Goal: Information Seeking & Learning: Learn about a topic

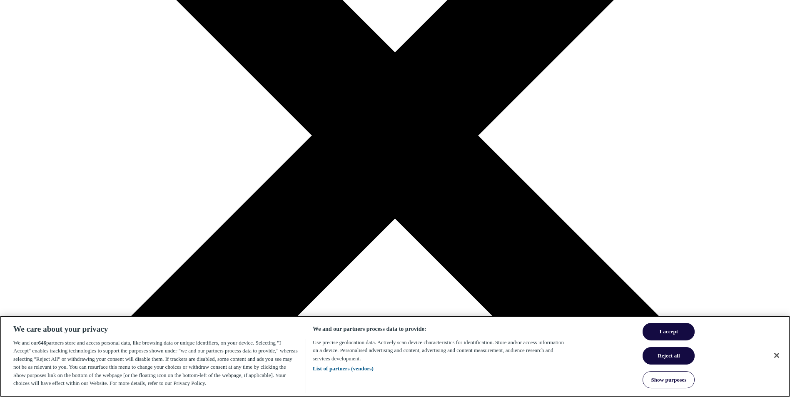
scroll to position [278, 0]
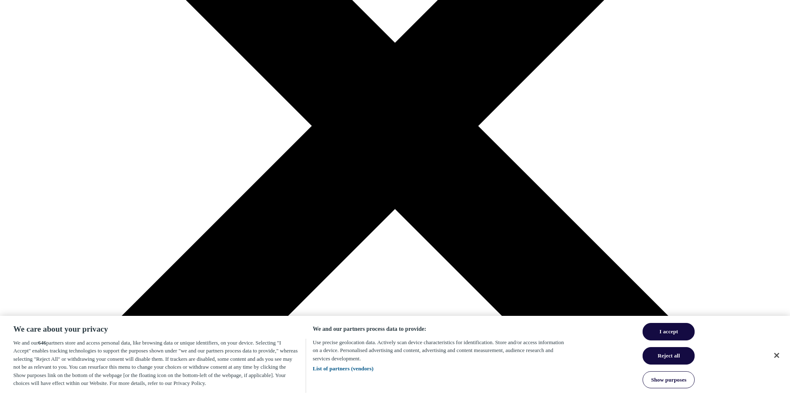
drag, startPoint x: 477, startPoint y: 117, endPoint x: 505, endPoint y: 119, distance: 28.0
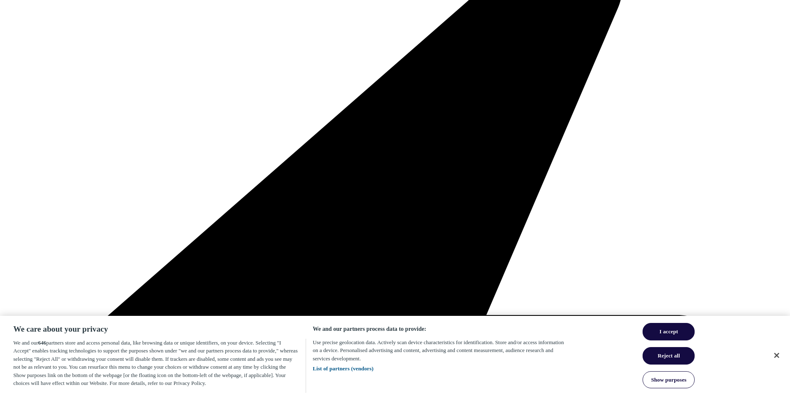
drag, startPoint x: 505, startPoint y: 119, endPoint x: 490, endPoint y: 115, distance: 15.6
drag, startPoint x: 490, startPoint y: 115, endPoint x: 486, endPoint y: 119, distance: 5.9
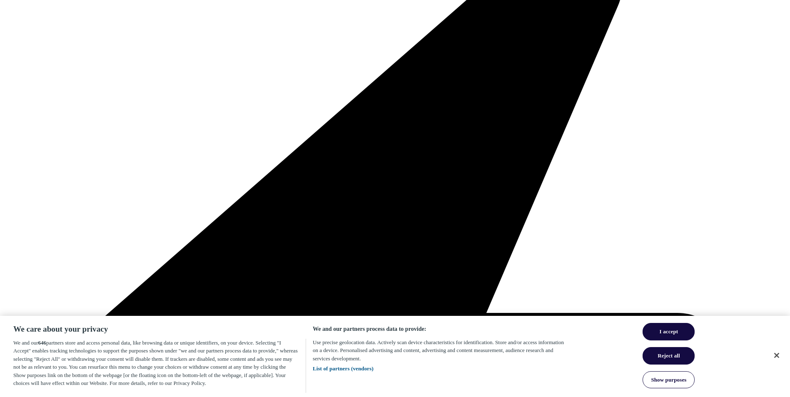
scroll to position [284, 0]
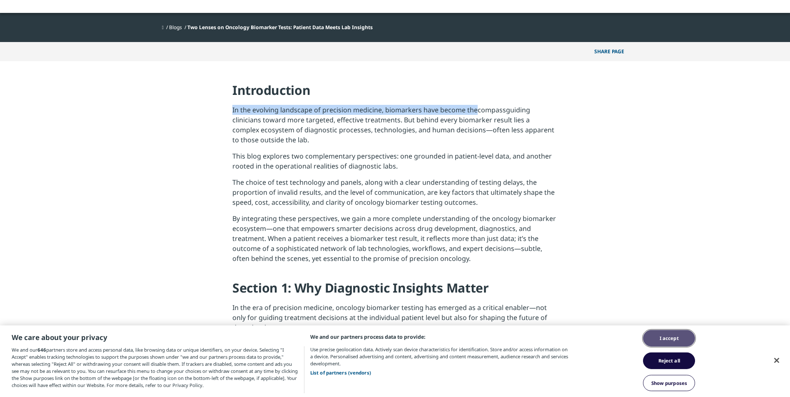
click at [672, 337] on button "I accept" at bounding box center [669, 338] width 52 height 17
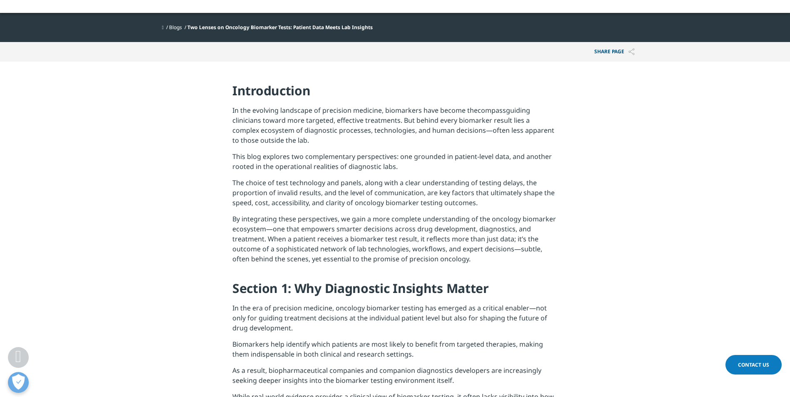
drag, startPoint x: 497, startPoint y: 111, endPoint x: 738, endPoint y: 330, distance: 325.3
drag, startPoint x: 504, startPoint y: 111, endPoint x: 478, endPoint y: 111, distance: 25.4
click at [478, 111] on font "compass" at bounding box center [491, 110] width 28 height 9
copy font "compass"
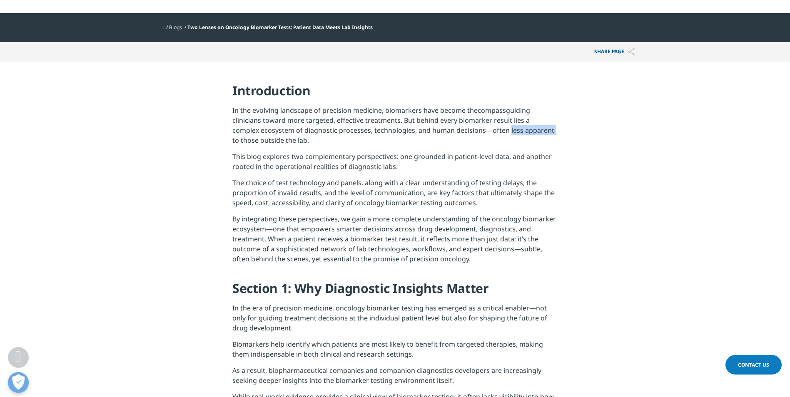
drag, startPoint x: 478, startPoint y: 134, endPoint x: 522, endPoint y: 134, distance: 43.7
click at [522, 134] on p "In the evolving landscape of precision medicine, biomarkers have become the com…" at bounding box center [394, 128] width 325 height 46
copy p "less apparent"
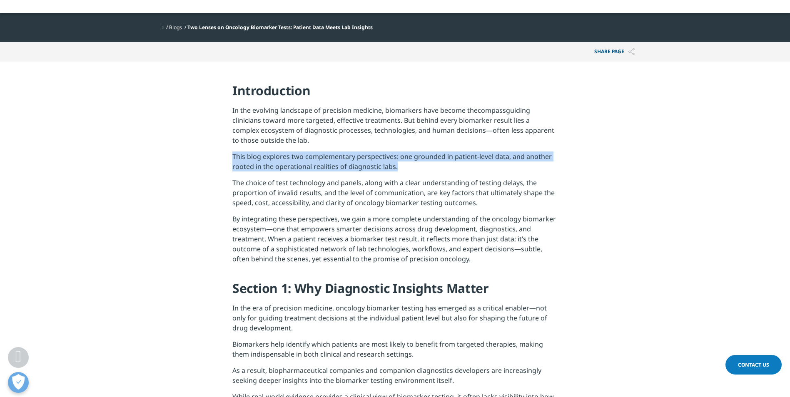
drag, startPoint x: 233, startPoint y: 156, endPoint x: 558, endPoint y: 168, distance: 324.9
copy p "This blog explores two complementary perspectives: one grounded in patient-leve…"
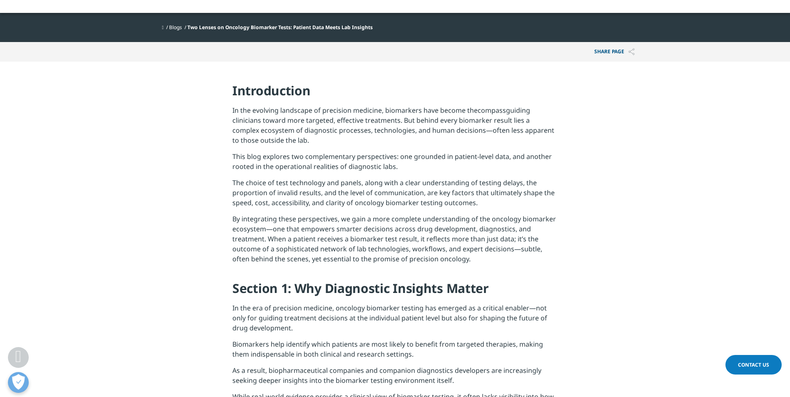
click at [378, 247] on p "By integrating these perspectives, we gain a more complete understanding of the…" at bounding box center [394, 242] width 325 height 56
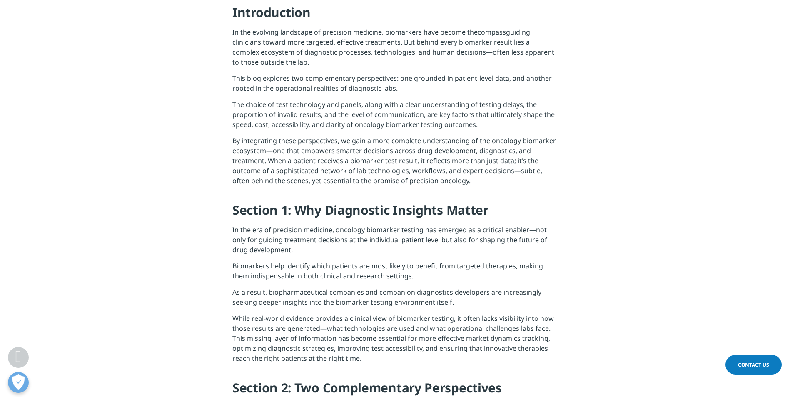
scroll to position [374, 0]
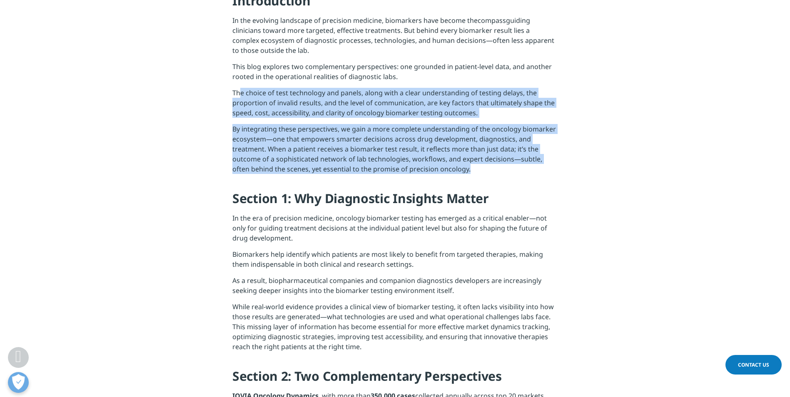
drag, startPoint x: 234, startPoint y: 93, endPoint x: 471, endPoint y: 175, distance: 250.1
copy div "he choice of test technology and panels, along with a clear understanding of te…"
click at [470, 179] on p "By integrating these perspectives, we gain a more complete understanding of the…" at bounding box center [394, 152] width 325 height 56
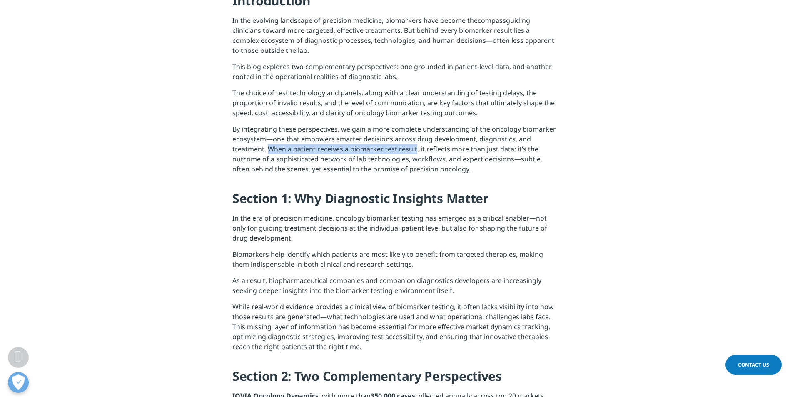
drag, startPoint x: 268, startPoint y: 149, endPoint x: 415, endPoint y: 151, distance: 146.9
click at [415, 151] on p "By integrating these perspectives, we gain a more complete understanding of the…" at bounding box center [394, 152] width 325 height 56
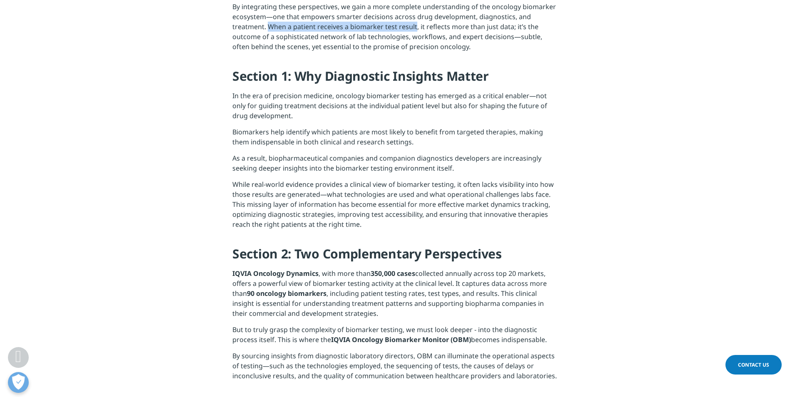
scroll to position [503, 0]
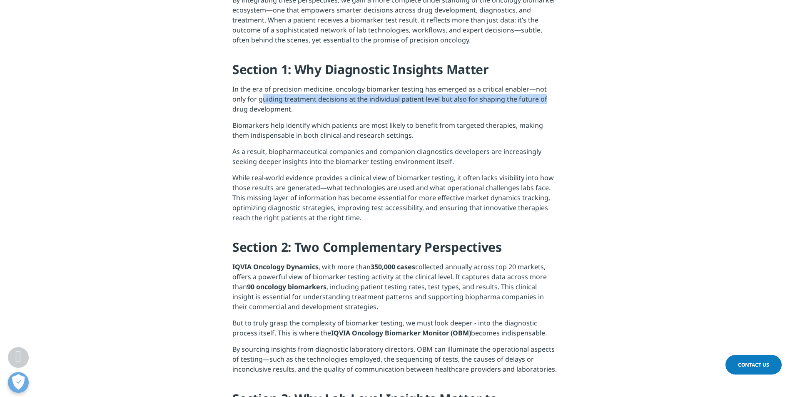
drag, startPoint x: 262, startPoint y: 100, endPoint x: 556, endPoint y: 102, distance: 293.9
click at [556, 102] on p "In the era of precision medicine, oncology biomarker testing has emerged as a c…" at bounding box center [394, 102] width 325 height 36
click at [293, 103] on p "In the era of precision medicine, oncology biomarker testing has emerged as a c…" at bounding box center [394, 102] width 325 height 36
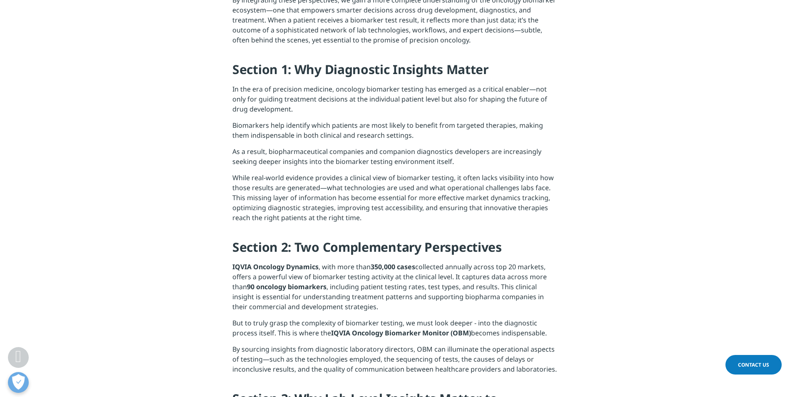
drag, startPoint x: 236, startPoint y: 125, endPoint x: 543, endPoint y: 131, distance: 307.2
click at [543, 131] on p "Biomarkers help identify which patients are most likely to benefit from targete…" at bounding box center [394, 133] width 325 height 26
drag, startPoint x: 543, startPoint y: 131, endPoint x: 592, endPoint y: 140, distance: 49.9
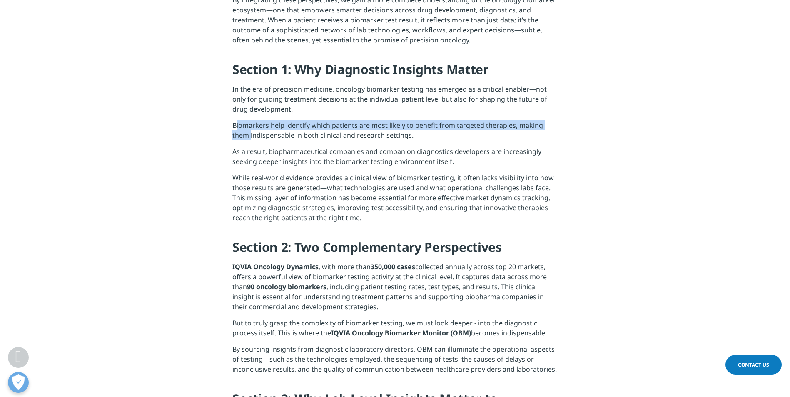
drag, startPoint x: 234, startPoint y: 124, endPoint x: 565, endPoint y: 127, distance: 331.7
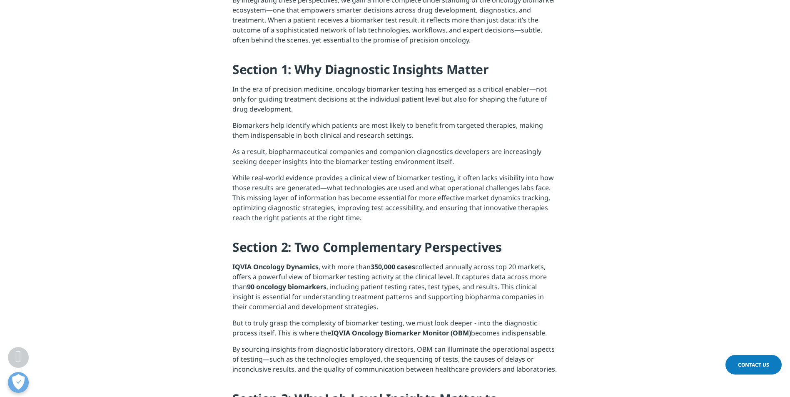
click at [281, 135] on p "Biomarkers help identify which patients are most likely to benefit from targete…" at bounding box center [394, 133] width 325 height 26
drag, startPoint x: 234, startPoint y: 135, endPoint x: 378, endPoint y: 137, distance: 143.6
click at [378, 137] on p "Biomarkers help identify which patients are most likely to benefit from targete…" at bounding box center [394, 133] width 325 height 26
drag, startPoint x: 378, startPoint y: 137, endPoint x: 301, endPoint y: 151, distance: 77.9
click at [301, 151] on p "As a result, biopharmaceutical companies and companion diagnostics developers a…" at bounding box center [394, 160] width 325 height 26
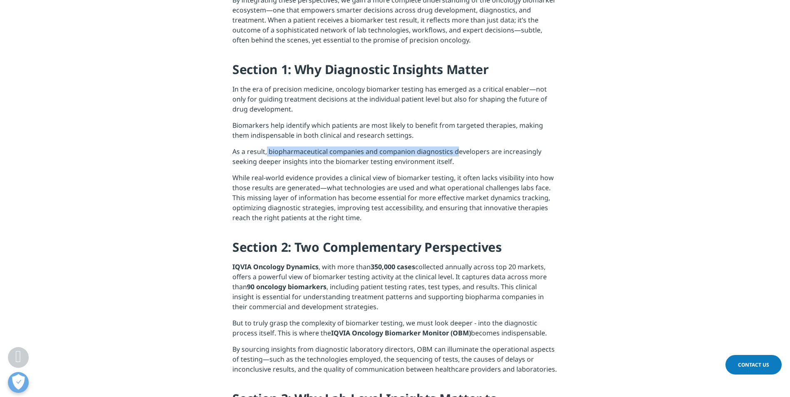
drag, startPoint x: 266, startPoint y: 151, endPoint x: 458, endPoint y: 151, distance: 191.5
click at [458, 151] on p "As a result, biopharmaceutical companies and companion diagnostics developers a…" at bounding box center [394, 160] width 325 height 26
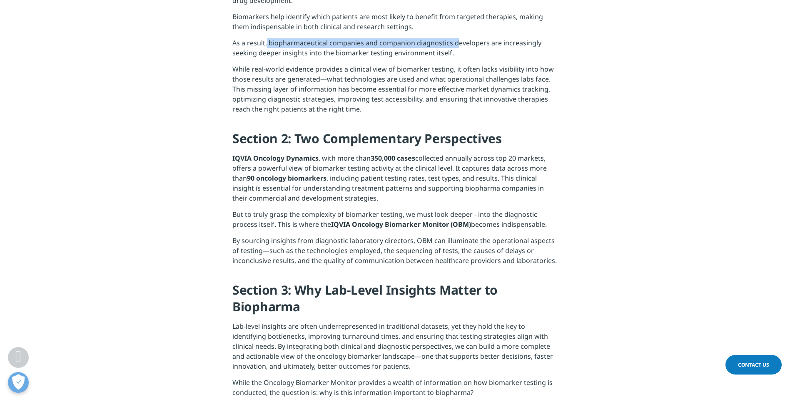
scroll to position [614, 0]
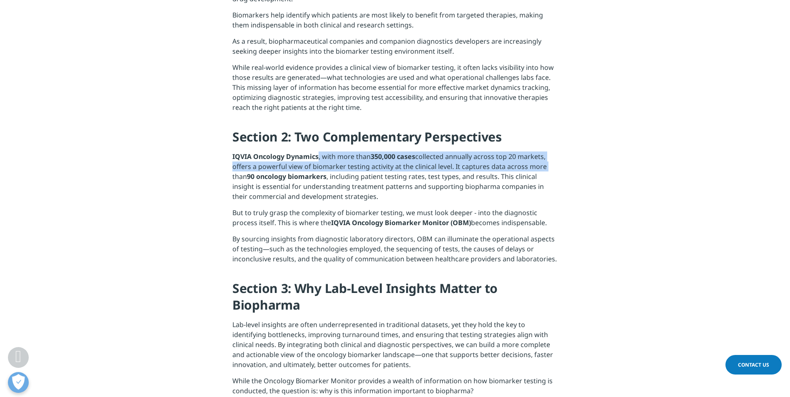
drag, startPoint x: 319, startPoint y: 156, endPoint x: 553, endPoint y: 166, distance: 234.2
click at [553, 166] on p "IQVIA Oncology Dynamics , with more than 350,000 cases collected annually acros…" at bounding box center [394, 180] width 325 height 56
click at [254, 168] on p "IQVIA Oncology Dynamics , with more than 350,000 cases collected annually acros…" at bounding box center [394, 180] width 325 height 56
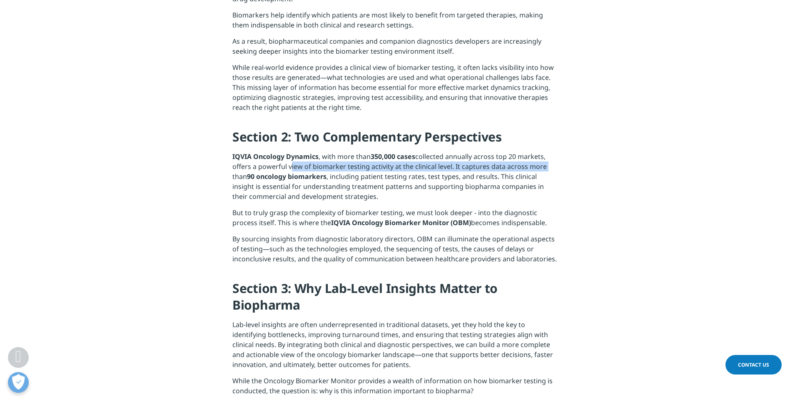
drag, startPoint x: 287, startPoint y: 166, endPoint x: 551, endPoint y: 170, distance: 263.9
click at [551, 170] on p "IQVIA Oncology Dynamics , with more than 350,000 cases collected annually acros…" at bounding box center [394, 180] width 325 height 56
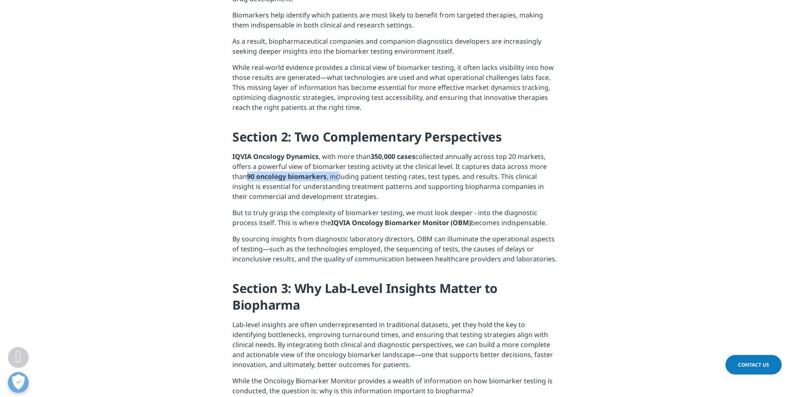
drag, startPoint x: 248, startPoint y: 177, endPoint x: 339, endPoint y: 177, distance: 90.7
click at [339, 177] on p "IQVIA Oncology Dynamics , with more than 350,000 cases collected annually acros…" at bounding box center [394, 180] width 325 height 56
drag, startPoint x: 339, startPoint y: 177, endPoint x: 357, endPoint y: 177, distance: 17.9
click at [357, 177] on p "IQVIA Oncology Dynamics , with more than 350,000 cases collected annually acros…" at bounding box center [394, 180] width 325 height 56
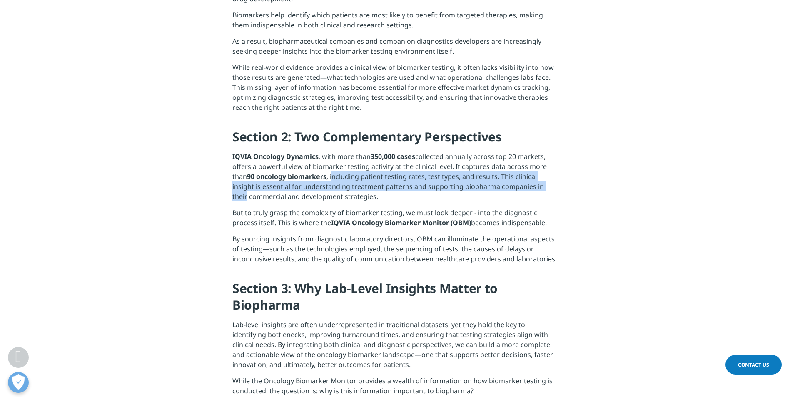
drag, startPoint x: 333, startPoint y: 177, endPoint x: 562, endPoint y: 182, distance: 229.4
click at [562, 182] on section "Introduction In the evolving landscape of precision medicine, biomarkers have b…" at bounding box center [395, 297] width 790 height 1131
